Goal: Contribute content

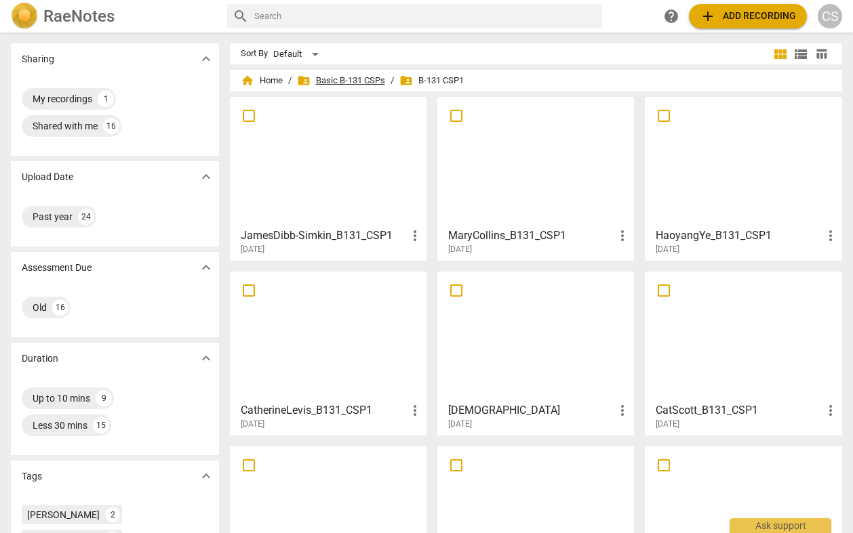
click at [359, 85] on span "folder_shared Basic B-131 CSPs" at bounding box center [341, 81] width 88 height 14
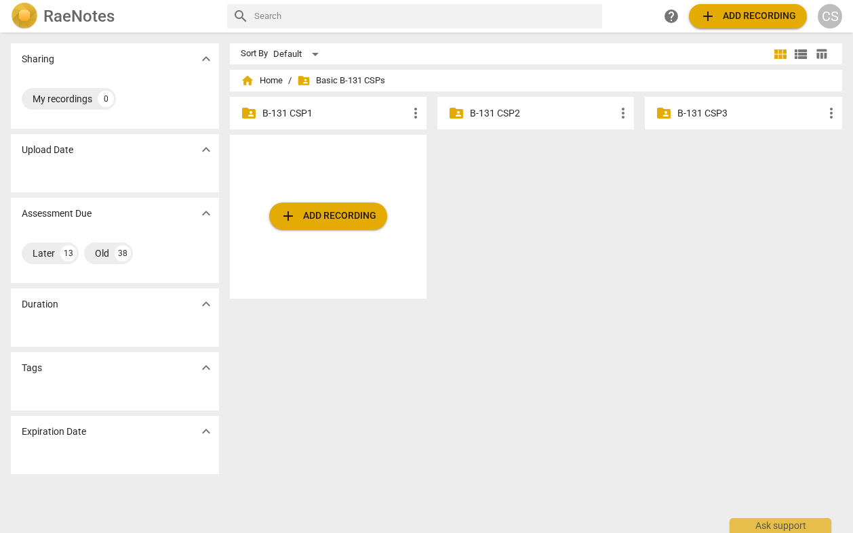
click at [695, 113] on p "B-131 CSP3" at bounding box center [749, 113] width 145 height 14
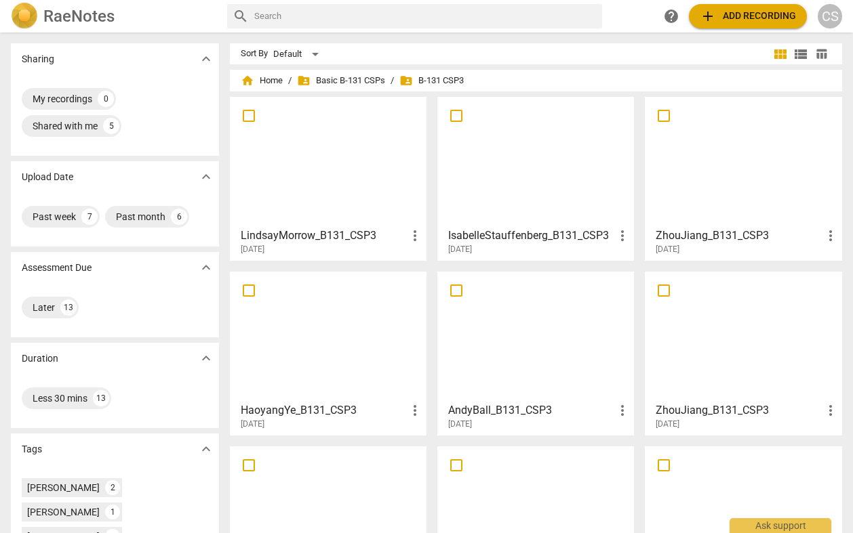
click at [716, 18] on span "add Add recording" at bounding box center [747, 16] width 96 height 16
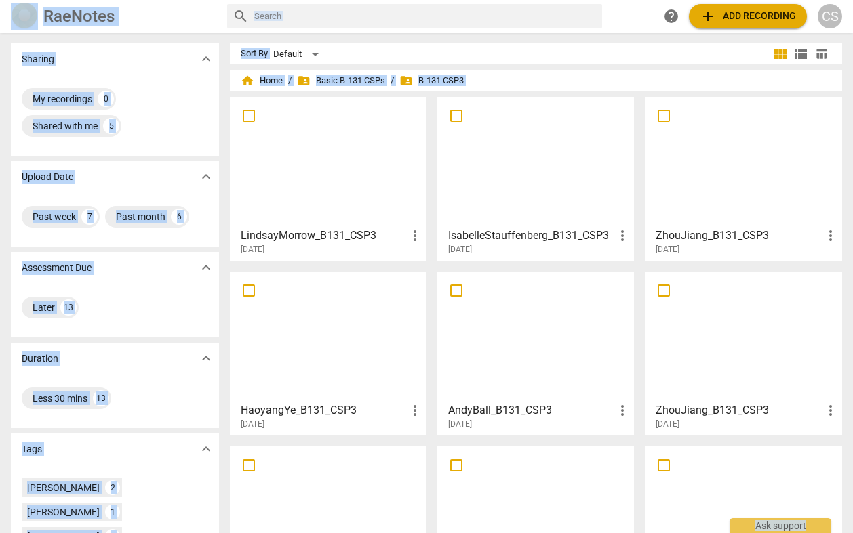
click at [727, 19] on span "add Add recording" at bounding box center [747, 16] width 96 height 16
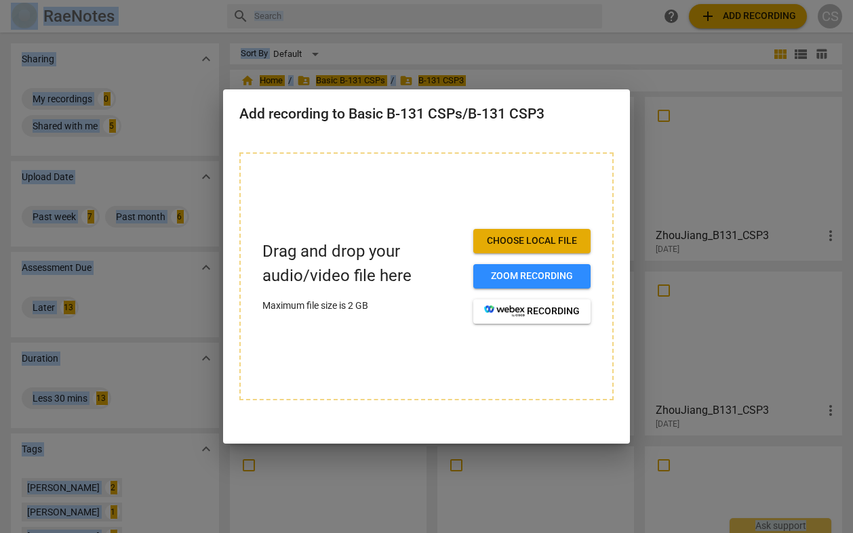
click at [527, 237] on span "Choose local file" at bounding box center [532, 242] width 96 height 14
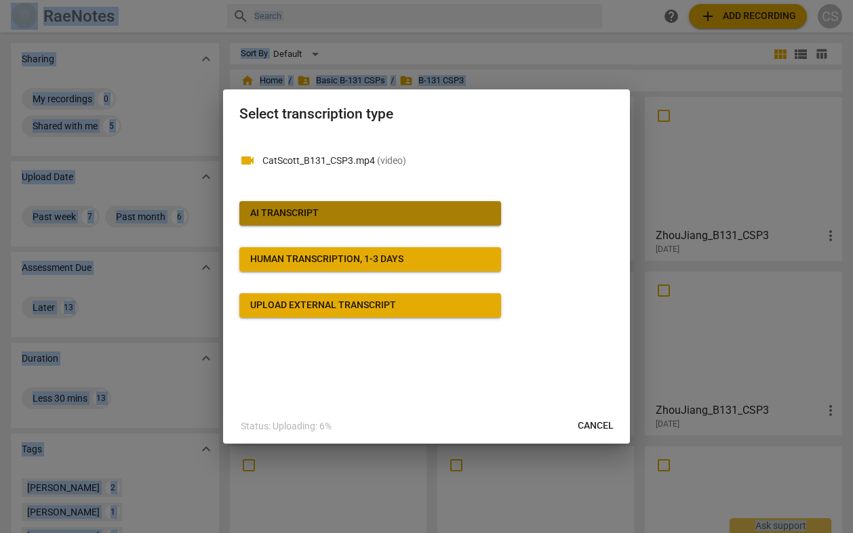
click at [445, 221] on button "AI Transcript" at bounding box center [370, 213] width 262 height 24
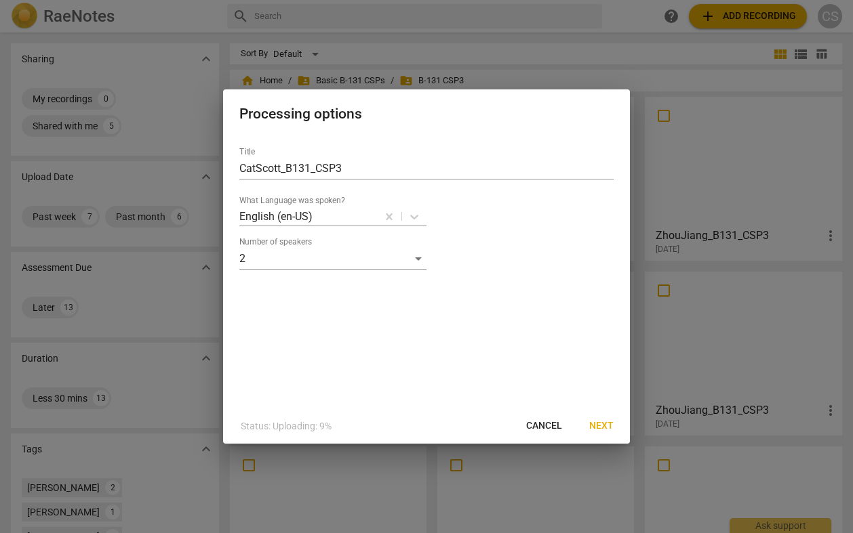
click at [606, 420] on span "Next" at bounding box center [601, 427] width 24 height 14
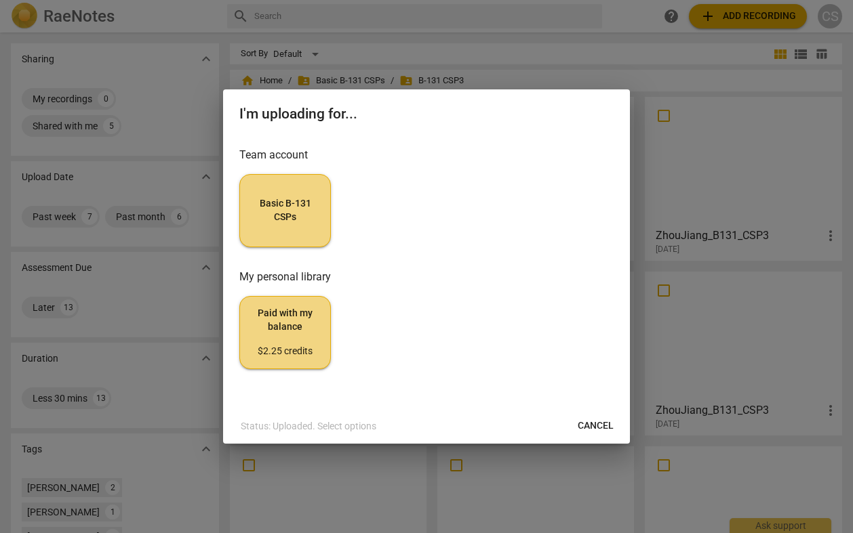
click at [288, 189] on button "Basic B-131 CSPs" at bounding box center [284, 210] width 91 height 73
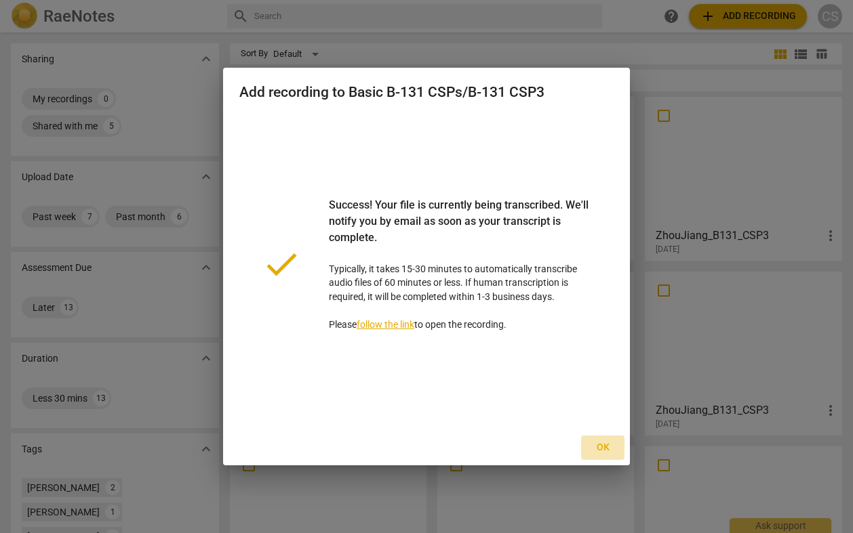
click at [613, 441] on span "Ok" at bounding box center [603, 448] width 22 height 14
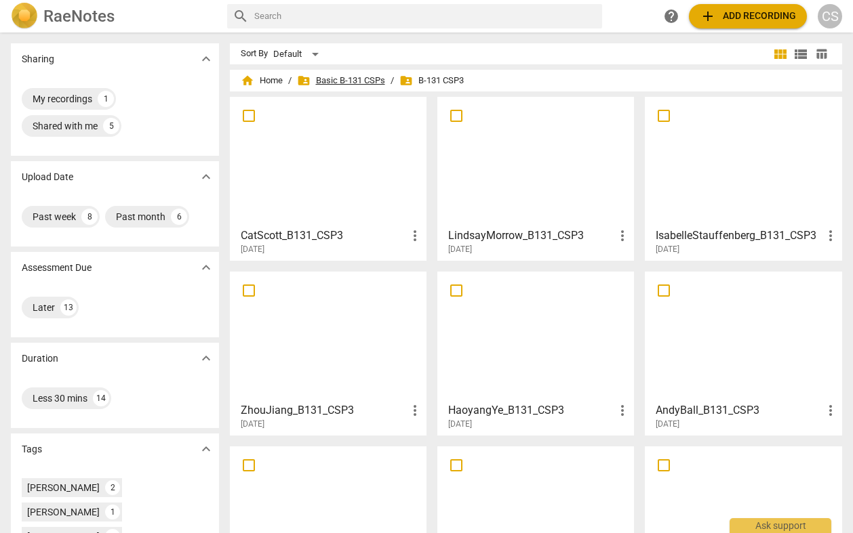
click at [354, 84] on span "folder_shared Basic B-131 CSPs" at bounding box center [341, 81] width 88 height 14
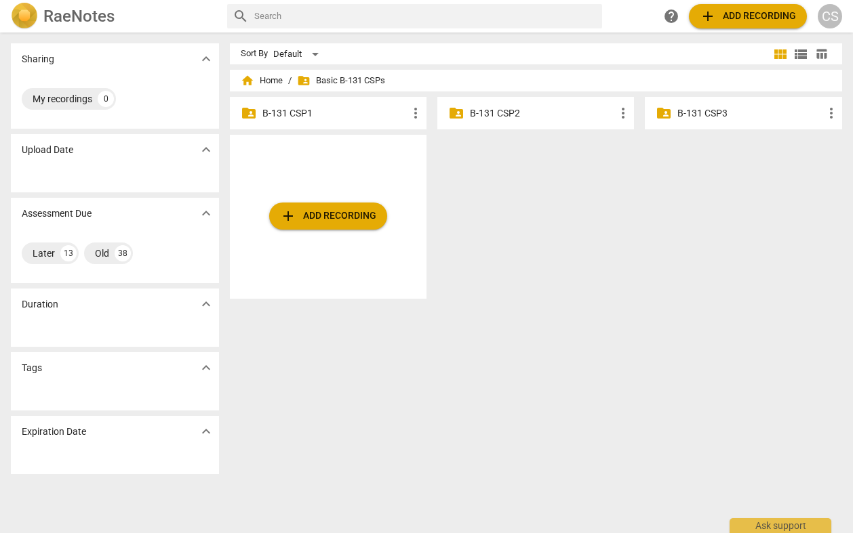
click at [715, 9] on span "add" at bounding box center [707, 16] width 16 height 16
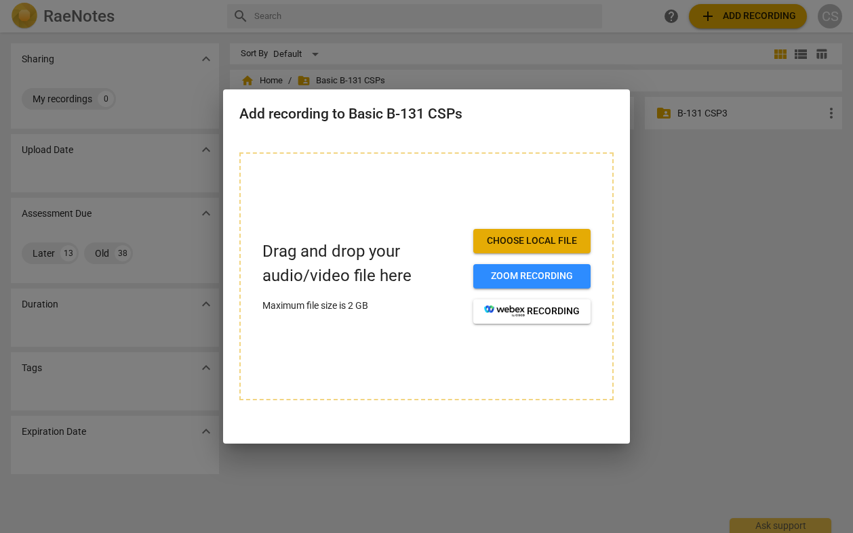
click at [556, 233] on button "Choose local file" at bounding box center [531, 241] width 117 height 24
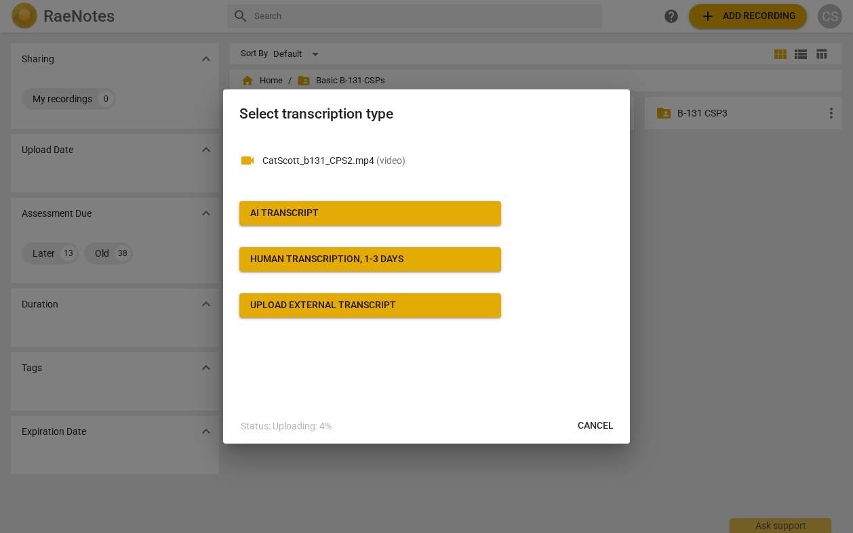
click at [483, 226] on div "videocam CatScott_b131_CPS2.mp4 ( video ) AI Transcript Human transcription, 1-…" at bounding box center [426, 227] width 374 height 182
click at [483, 217] on span "AI Transcript" at bounding box center [370, 214] width 240 height 14
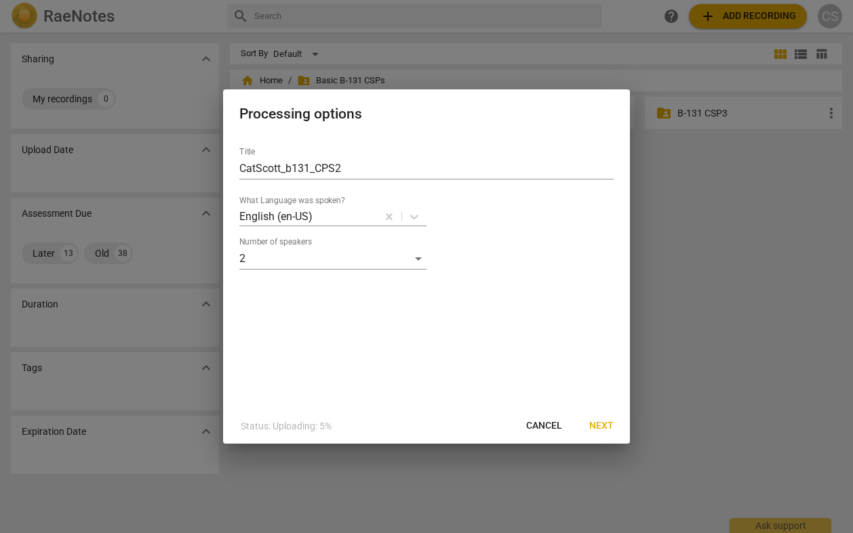
click at [598, 424] on span "Next" at bounding box center [601, 427] width 24 height 14
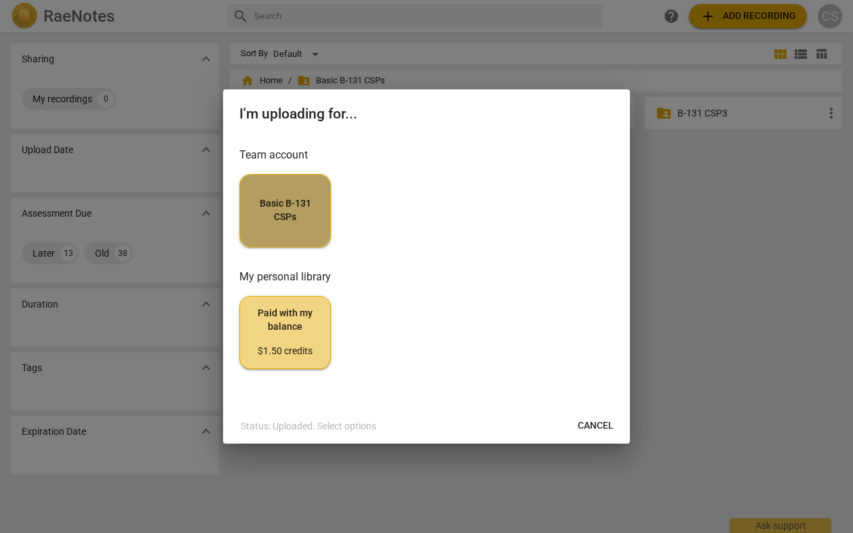
click at [303, 207] on span "Basic B-131 CSPs" at bounding box center [285, 210] width 68 height 26
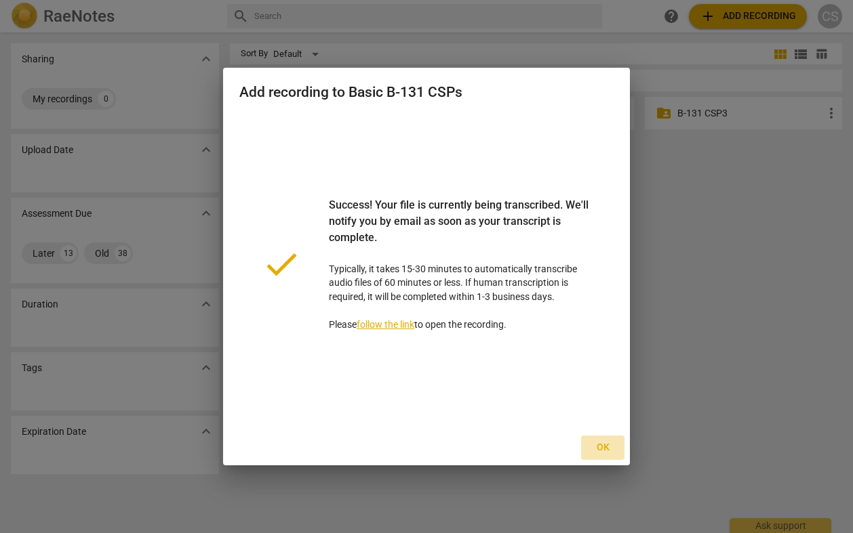
click at [597, 444] on span "Ok" at bounding box center [603, 448] width 22 height 14
